Goal: Information Seeking & Learning: Learn about a topic

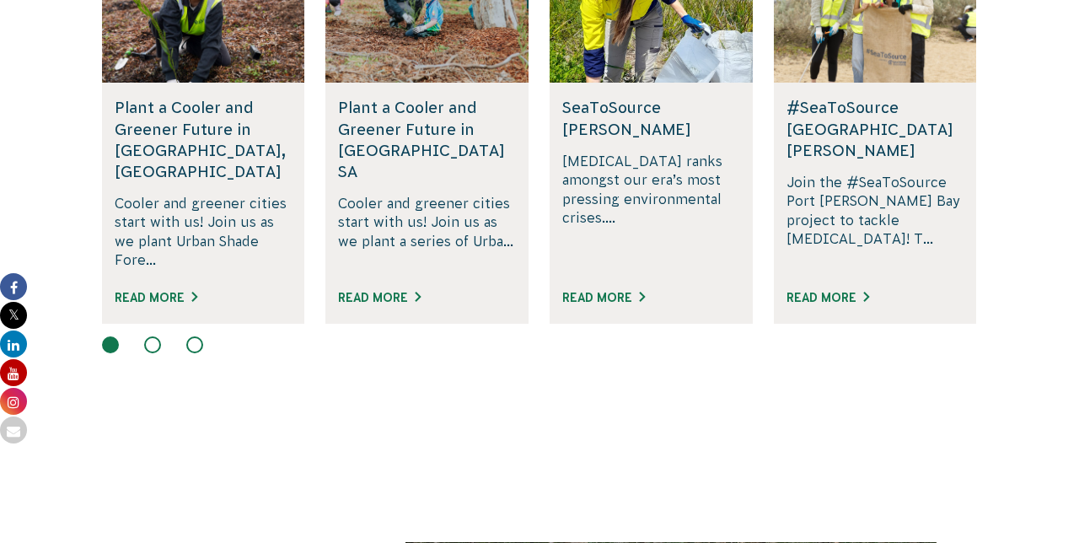
scroll to position [1214, 0]
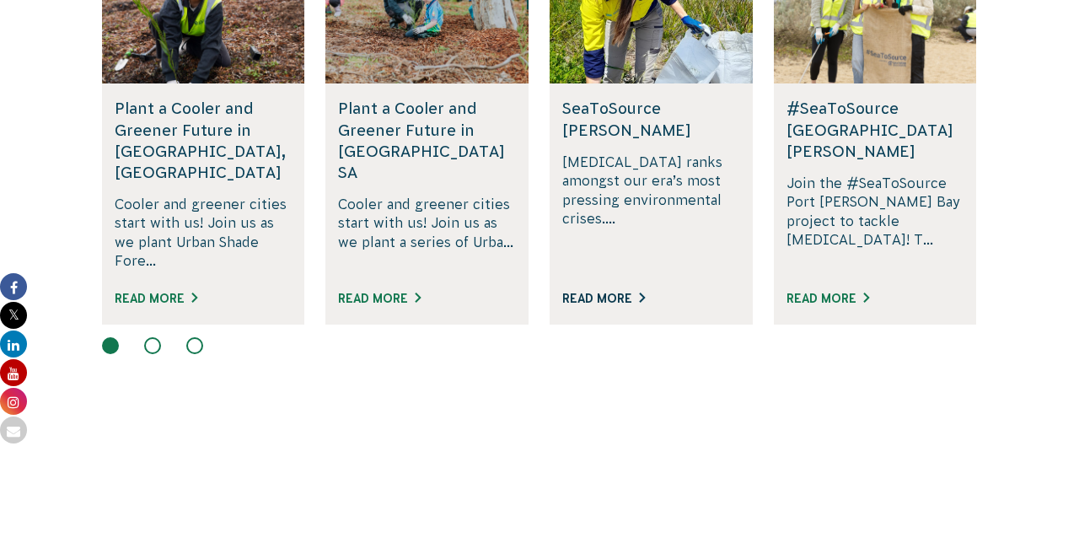
click at [645, 292] on link "Read More" at bounding box center [603, 298] width 83 height 13
click at [152, 337] on button at bounding box center [152, 345] width 17 height 17
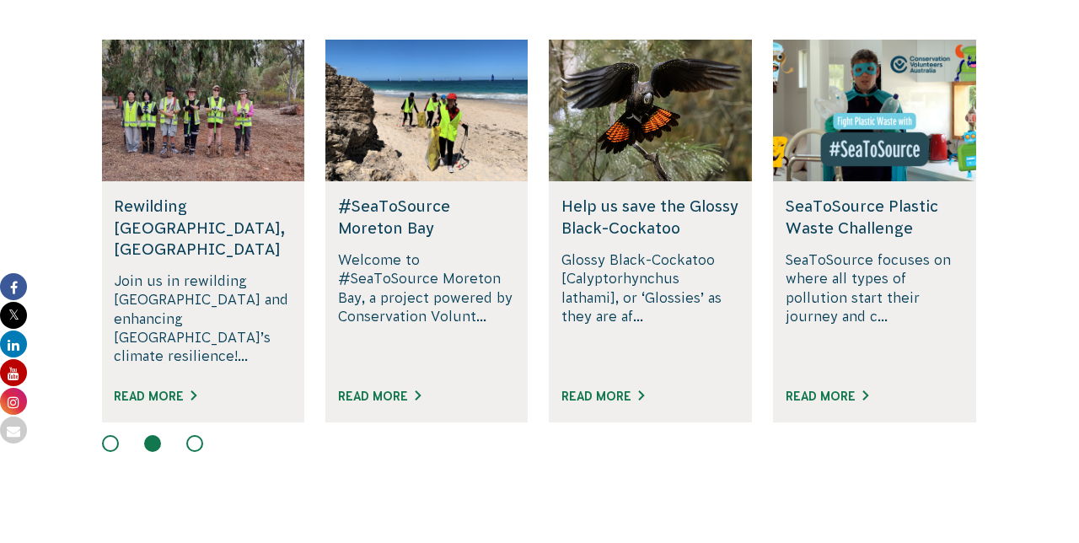
scroll to position [1117, 0]
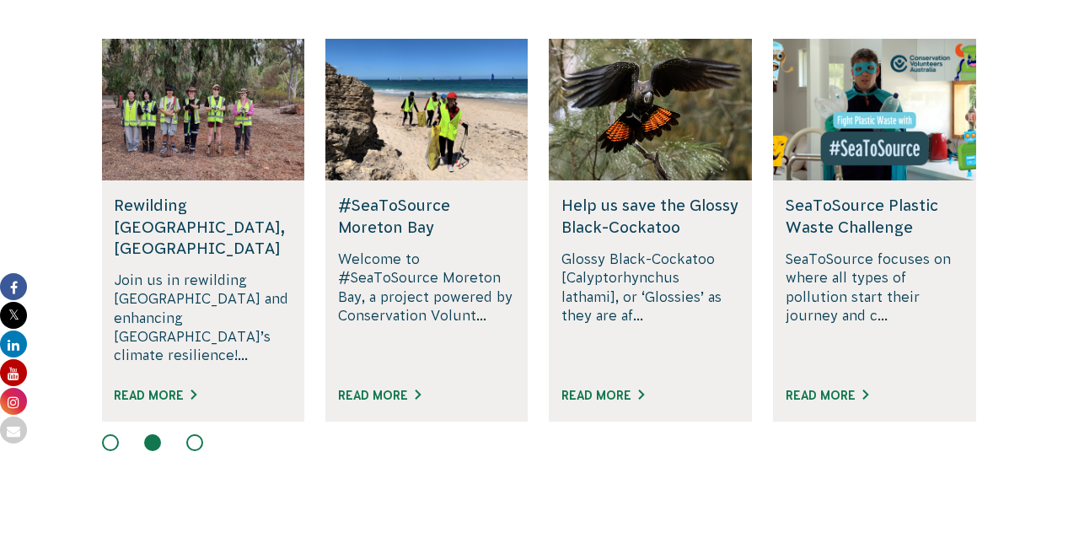
click at [196, 434] on button at bounding box center [194, 442] width 17 height 17
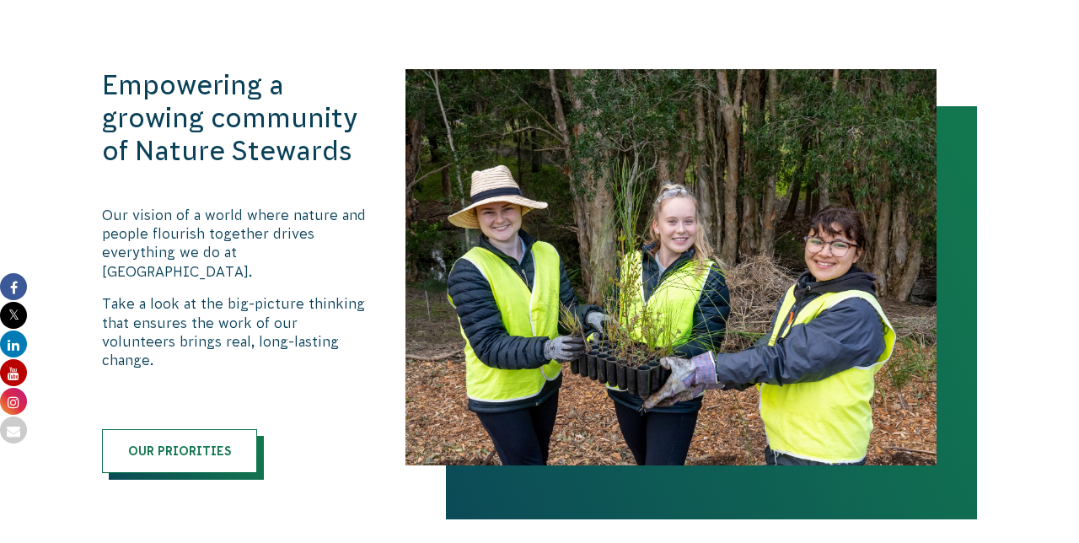
scroll to position [1687, 0]
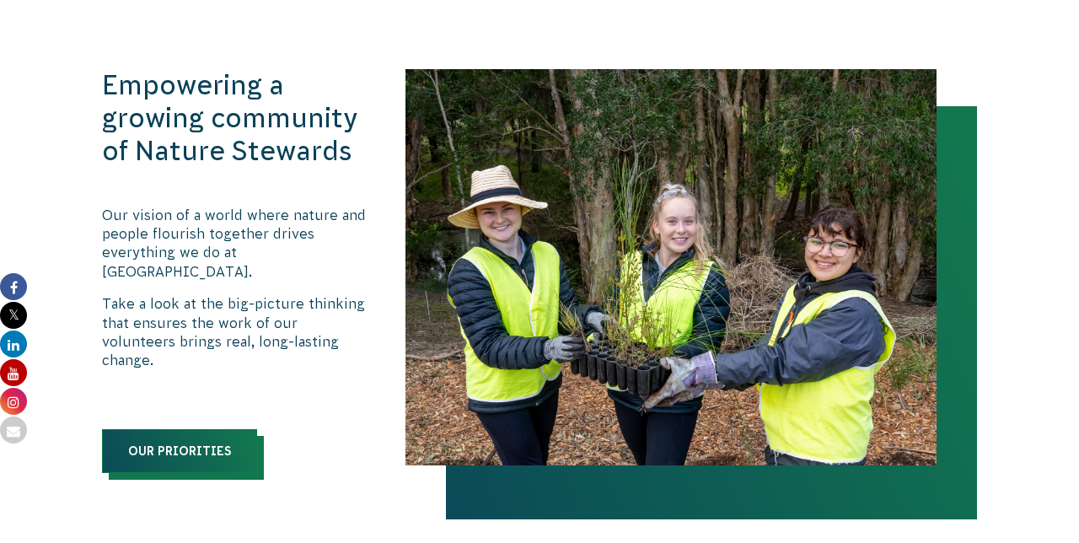
click at [174, 429] on link "Our priorities" at bounding box center [179, 451] width 155 height 44
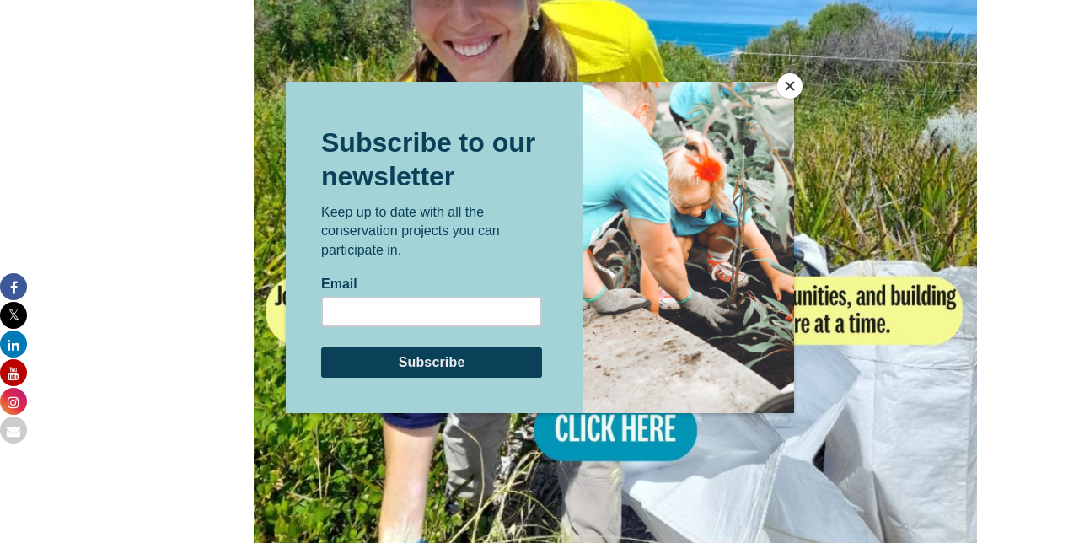
scroll to position [1246, 0]
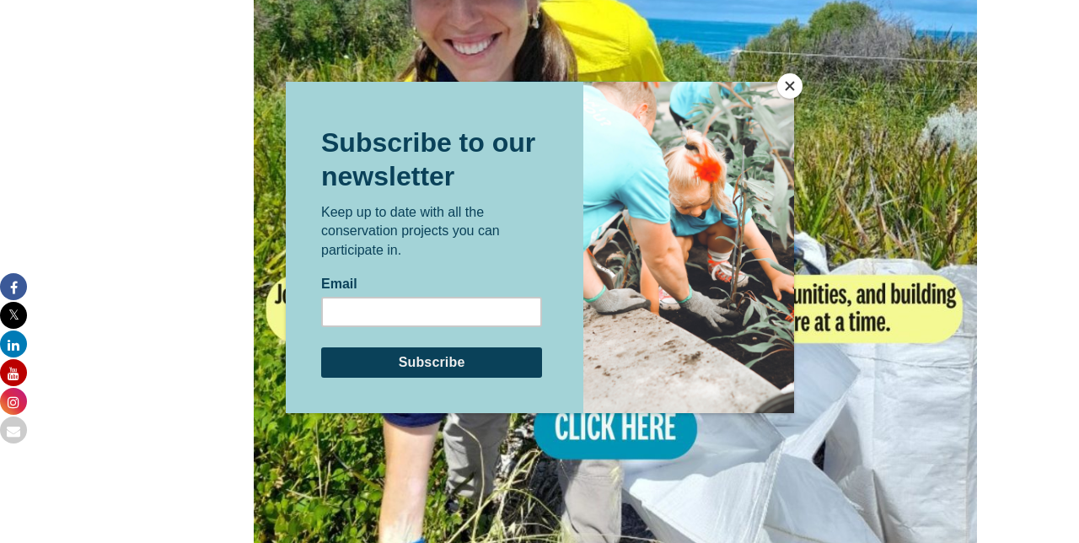
click at [789, 97] on button "Close" at bounding box center [789, 85] width 25 height 25
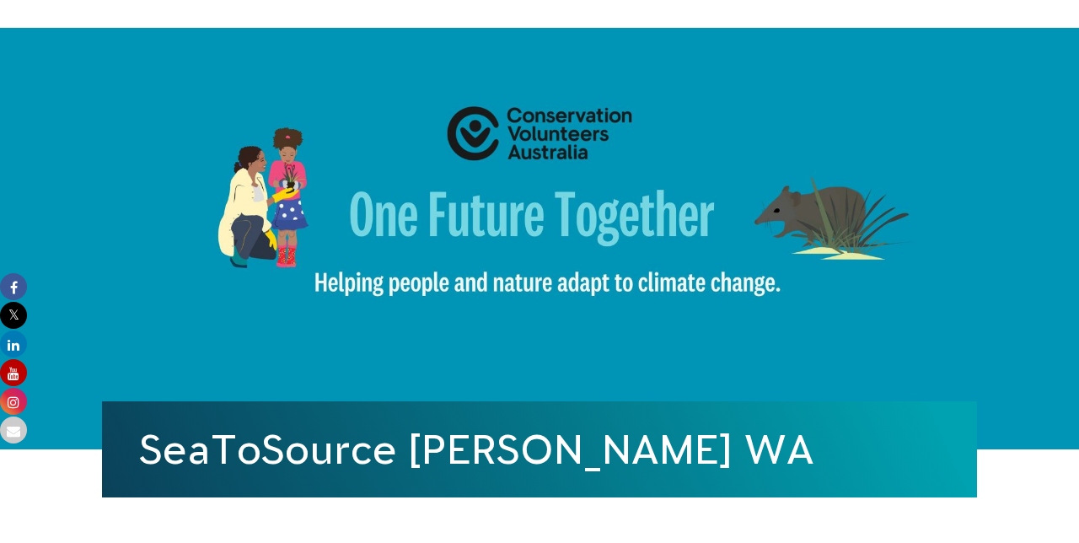
scroll to position [0, 0]
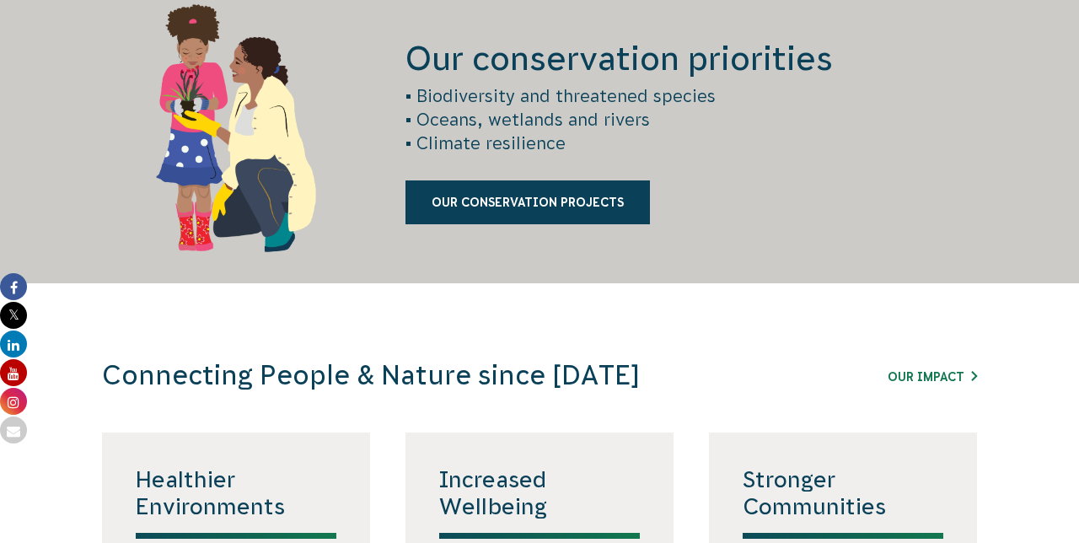
scroll to position [2355, 0]
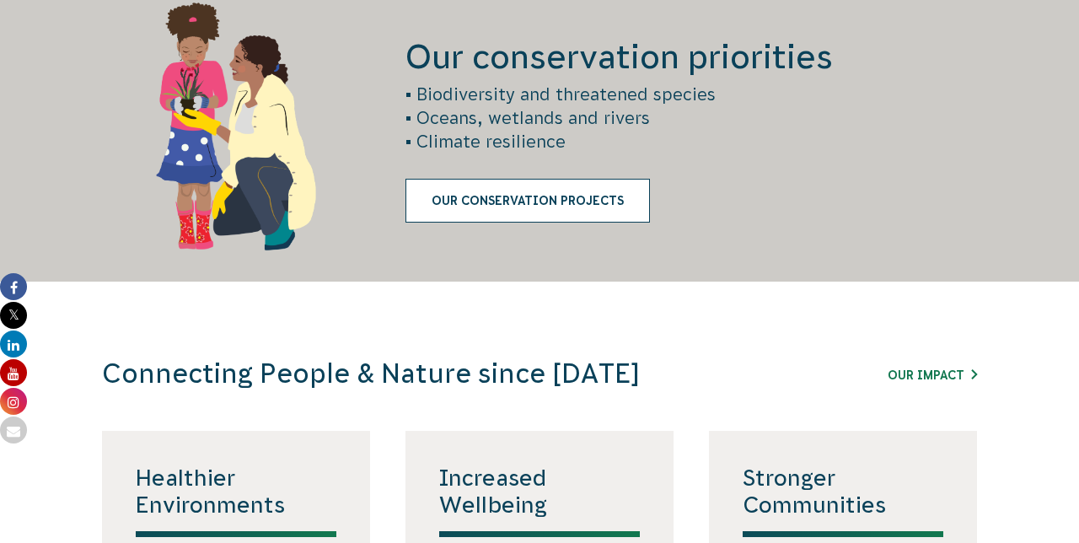
click at [490, 194] on link "Our Conservation Projects" at bounding box center [527, 201] width 244 height 44
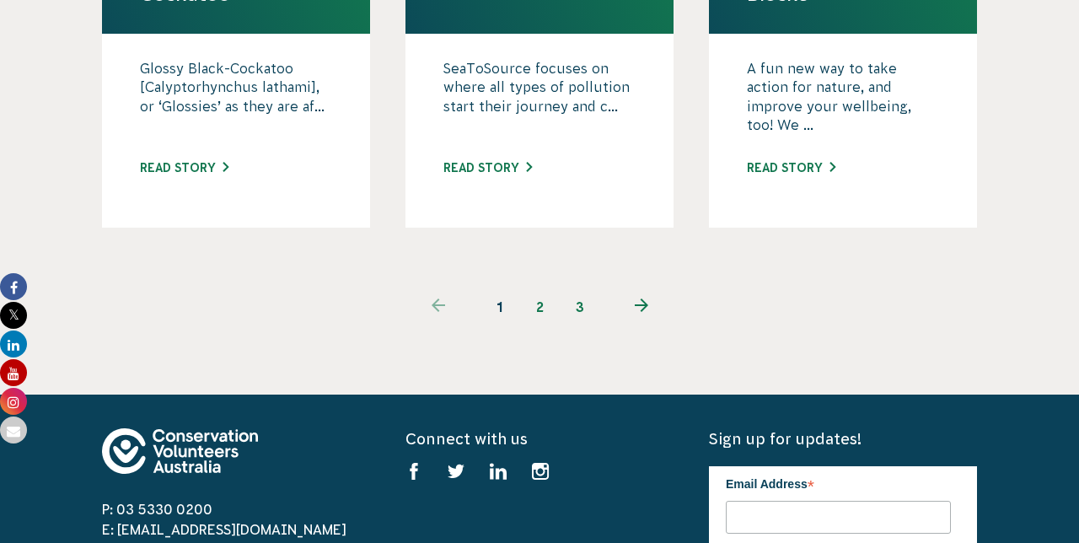
scroll to position [1902, 0]
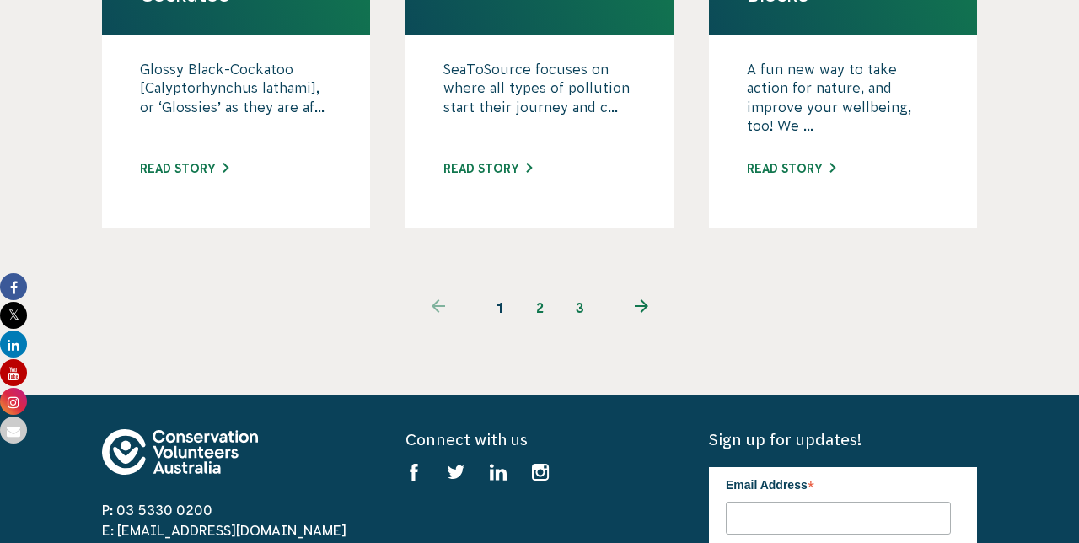
click at [638, 299] on use "Next page" at bounding box center [641, 305] width 13 height 13
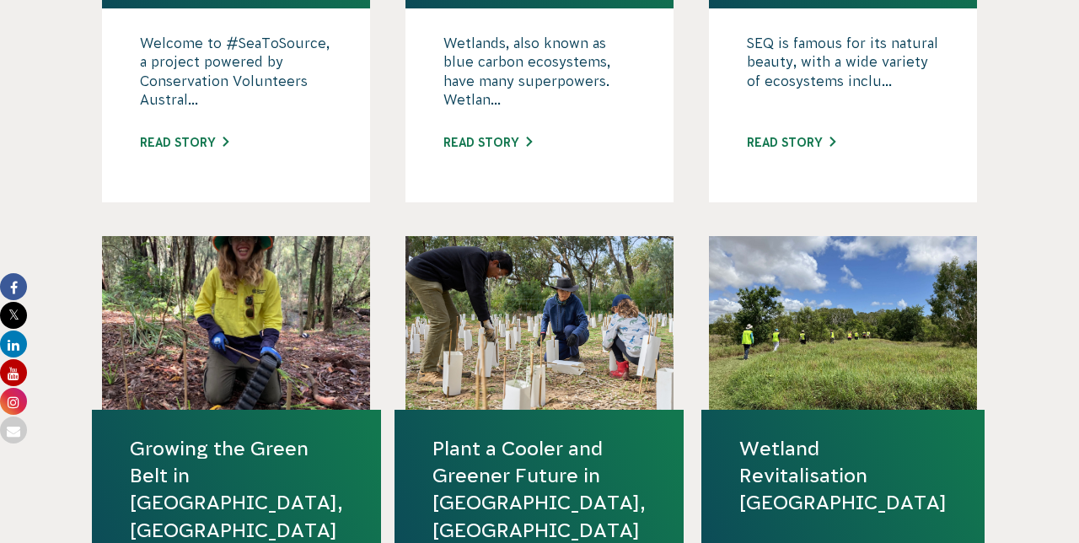
scroll to position [880, 0]
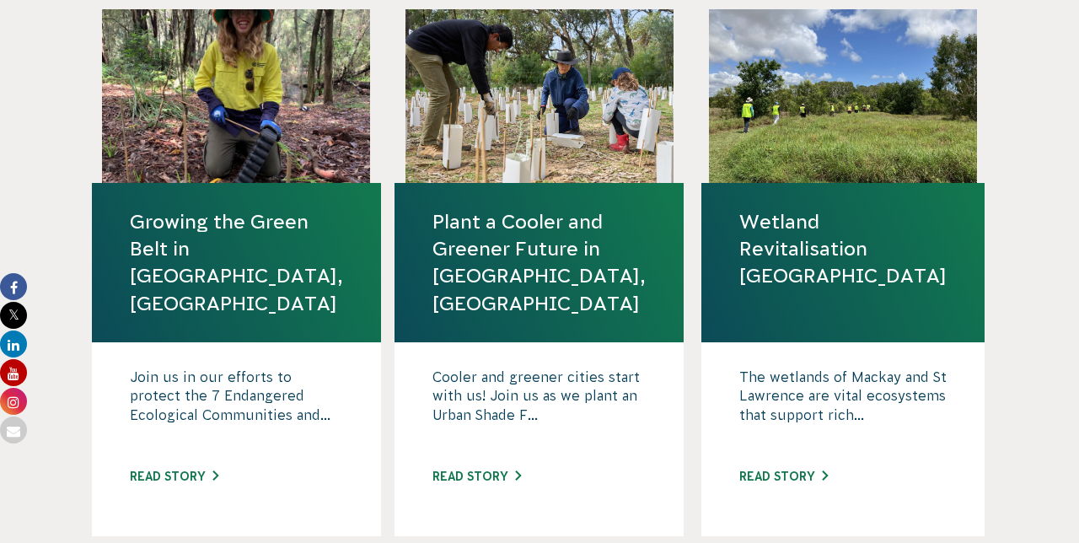
scroll to position [1106, 0]
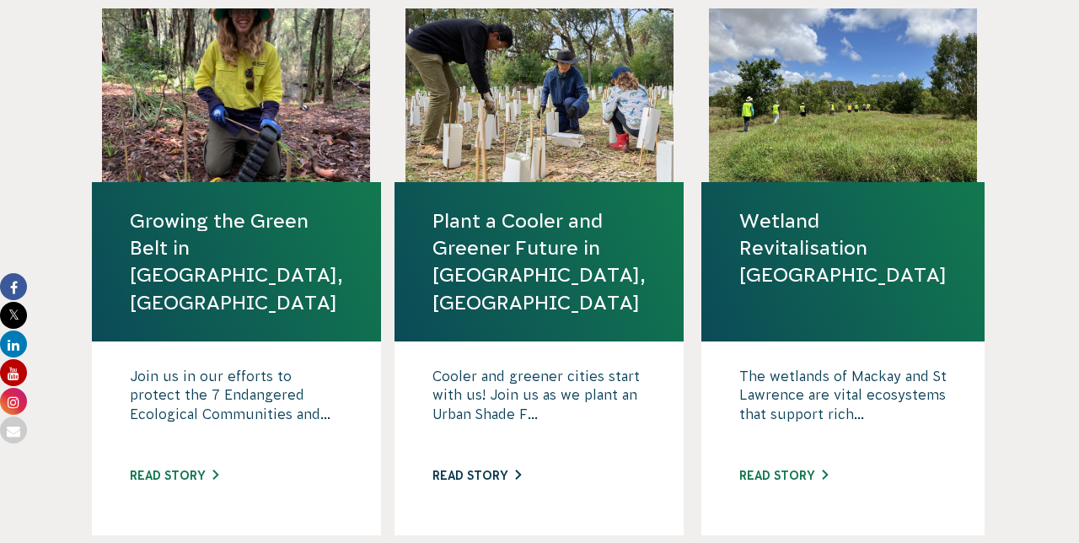
click at [509, 469] on link "Read story" at bounding box center [476, 475] width 88 height 13
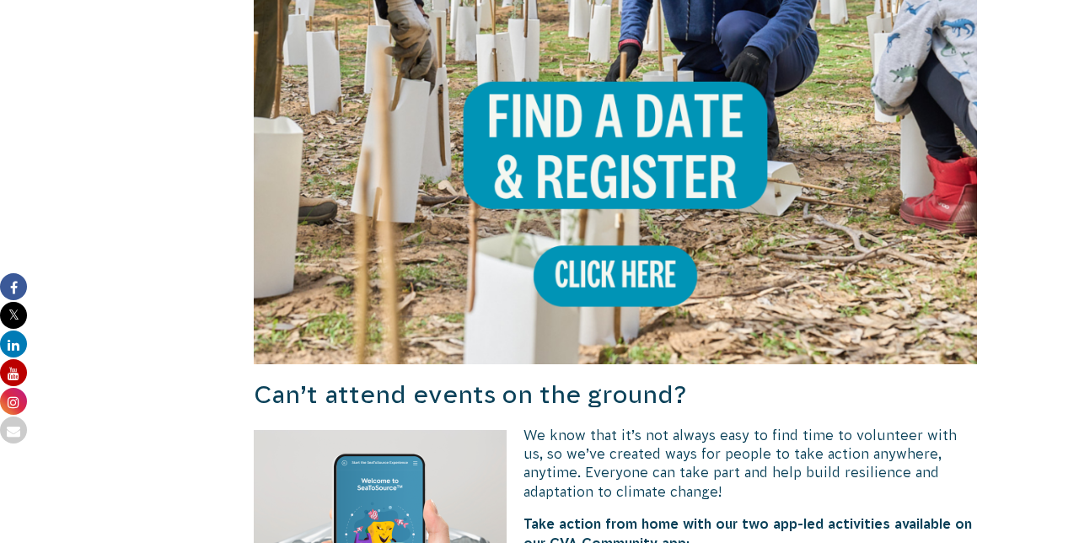
scroll to position [1494, 0]
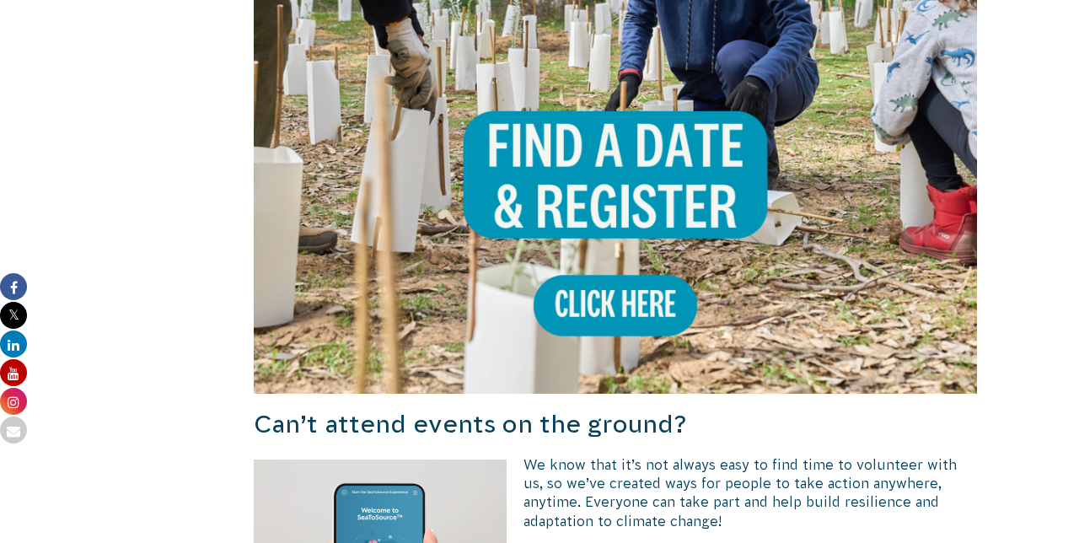
click at [592, 174] on img at bounding box center [615, 31] width 723 height 723
